Goal: Browse casually: Explore the website without a specific task or goal

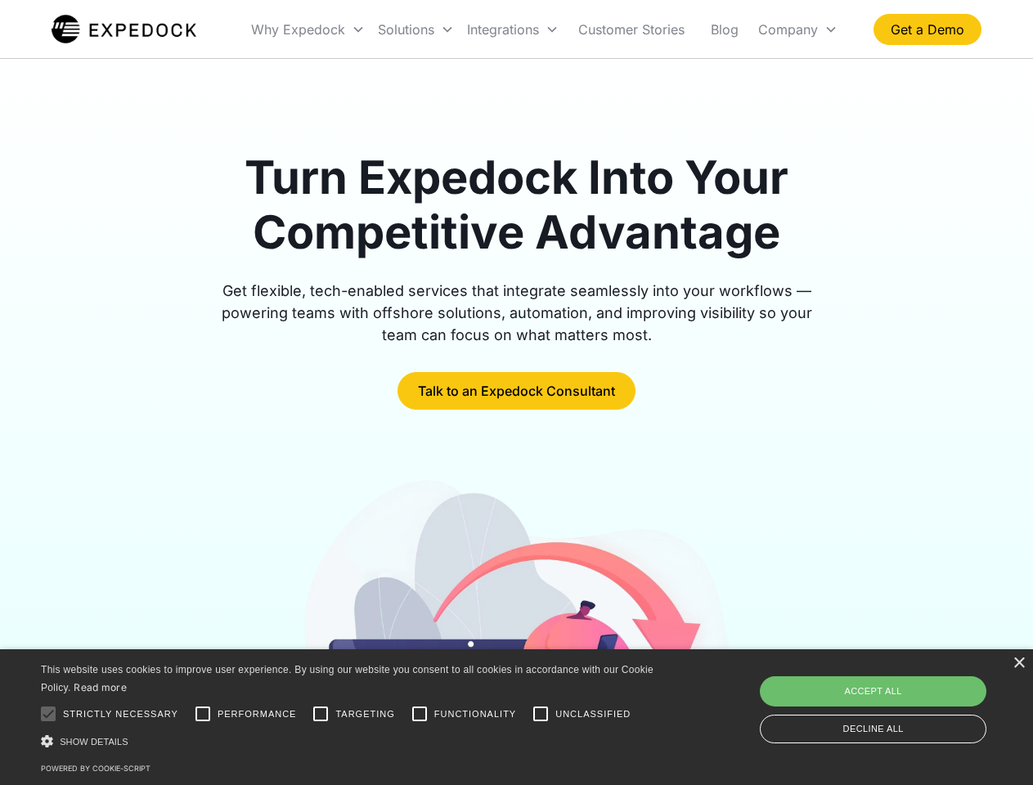
click at [545, 29] on div "Integrations" at bounding box center [513, 30] width 105 height 56
click at [308, 29] on div "Why Expedock" at bounding box center [298, 29] width 94 height 16
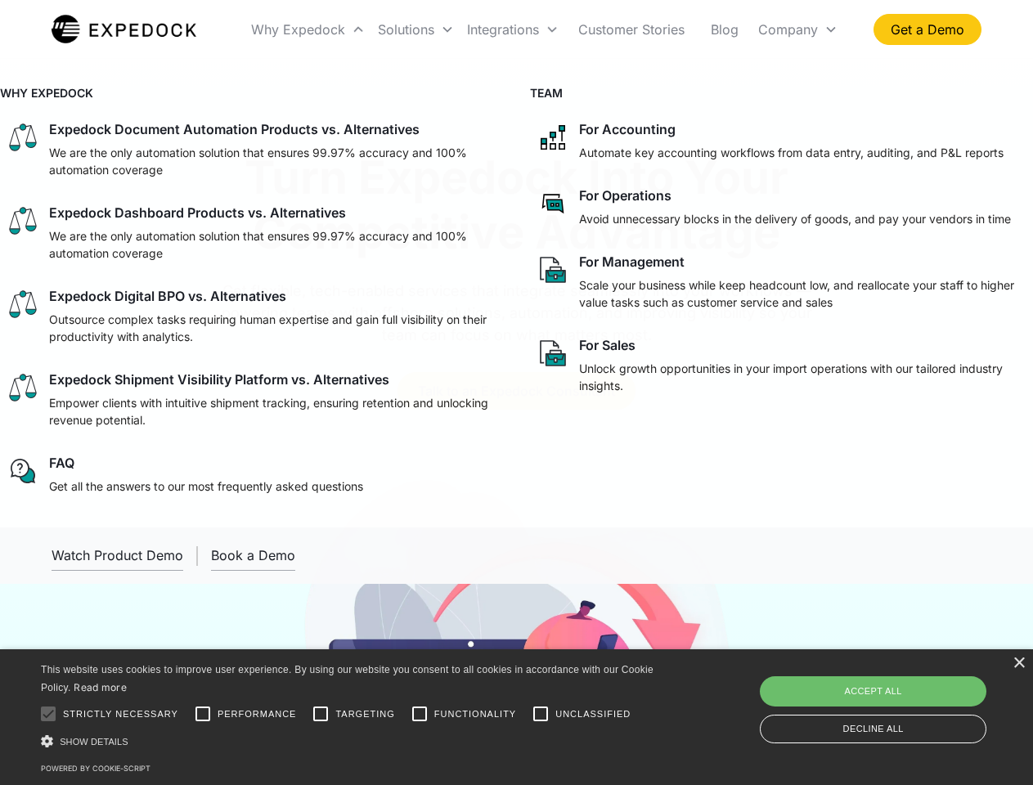
click at [416, 29] on div "Solutions" at bounding box center [406, 29] width 56 height 16
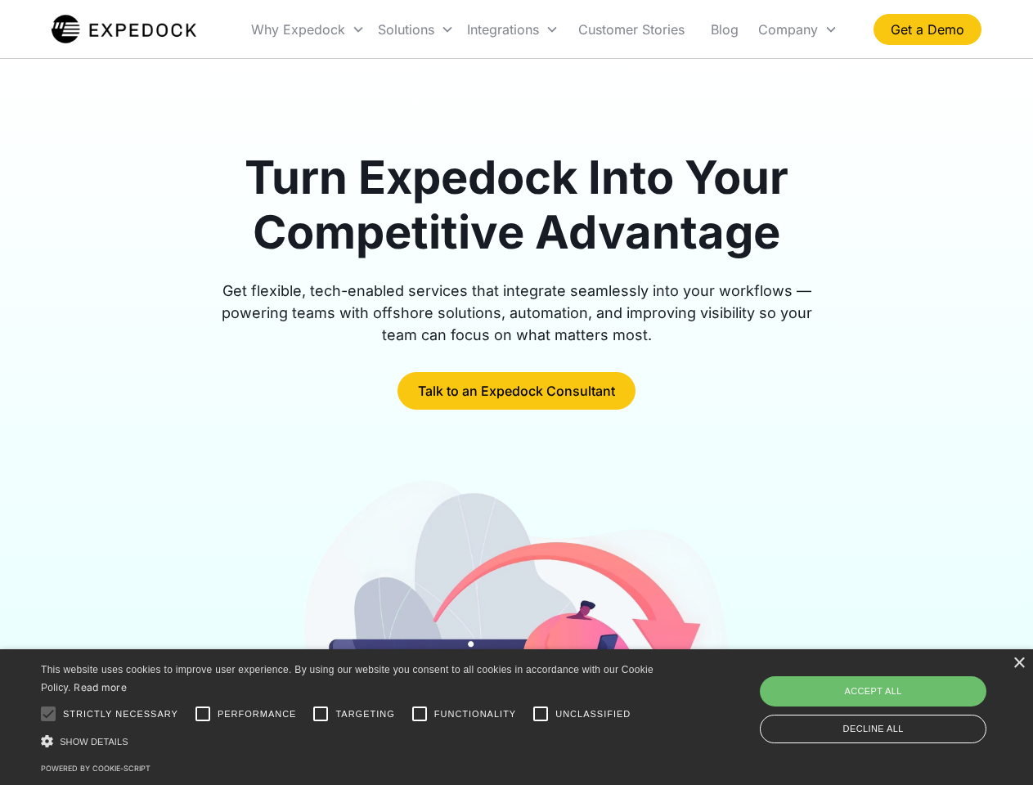
click at [513, 29] on div "Integrations" at bounding box center [503, 29] width 72 height 16
click at [797, 29] on div "Company" at bounding box center [788, 29] width 60 height 16
click at [48, 714] on div at bounding box center [48, 714] width 33 height 33
click at [203, 714] on input "Performance" at bounding box center [202, 714] width 33 height 33
checkbox input "true"
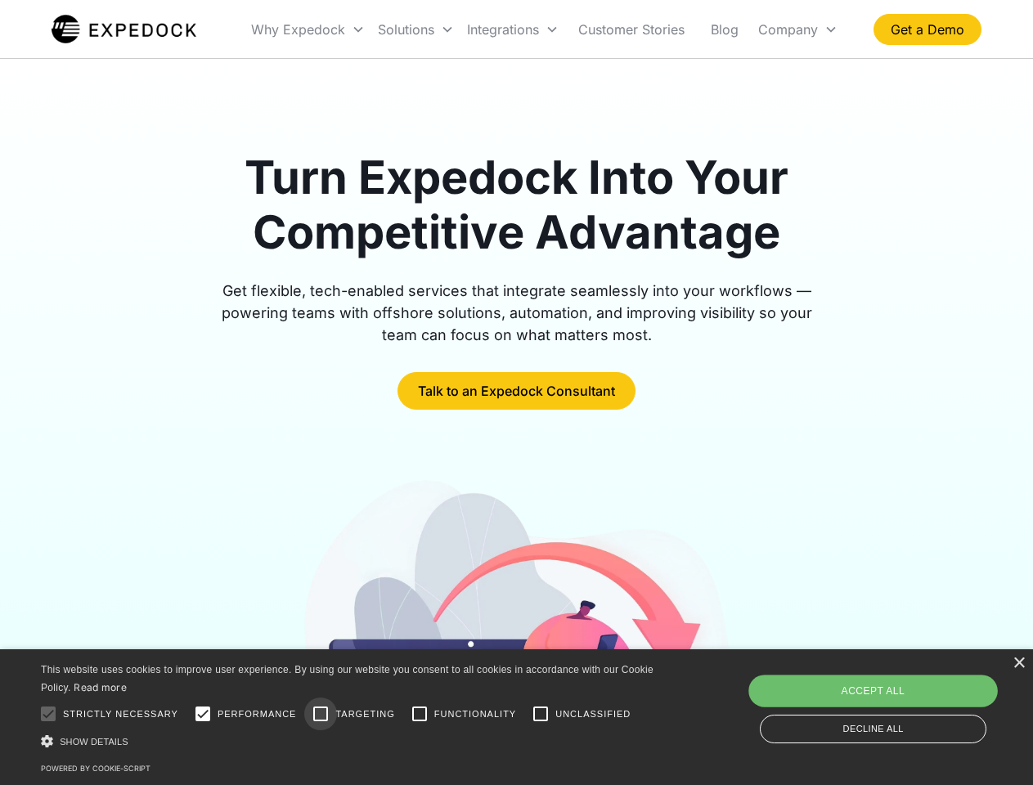
click at [321, 714] on input "Targeting" at bounding box center [320, 714] width 33 height 33
checkbox input "true"
click at [420, 714] on input "Functionality" at bounding box center [419, 714] width 33 height 33
checkbox input "true"
click at [541, 714] on input "Unclassified" at bounding box center [540, 714] width 33 height 33
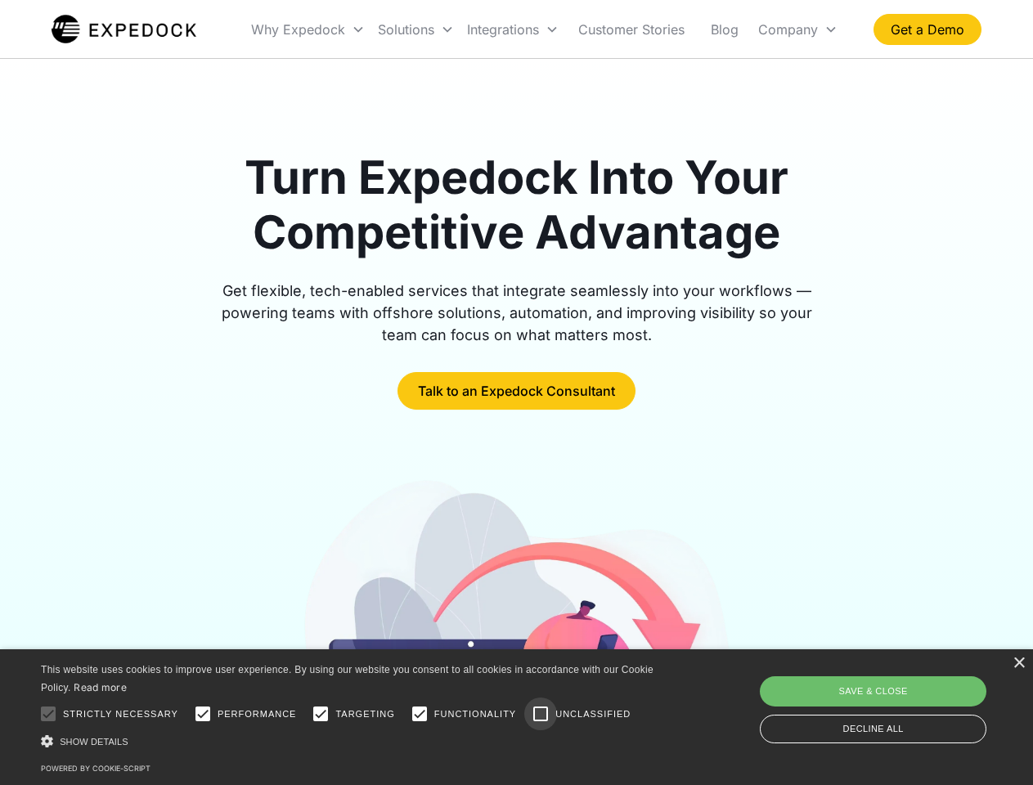
checkbox input "true"
